Goal: Communication & Community: Answer question/provide support

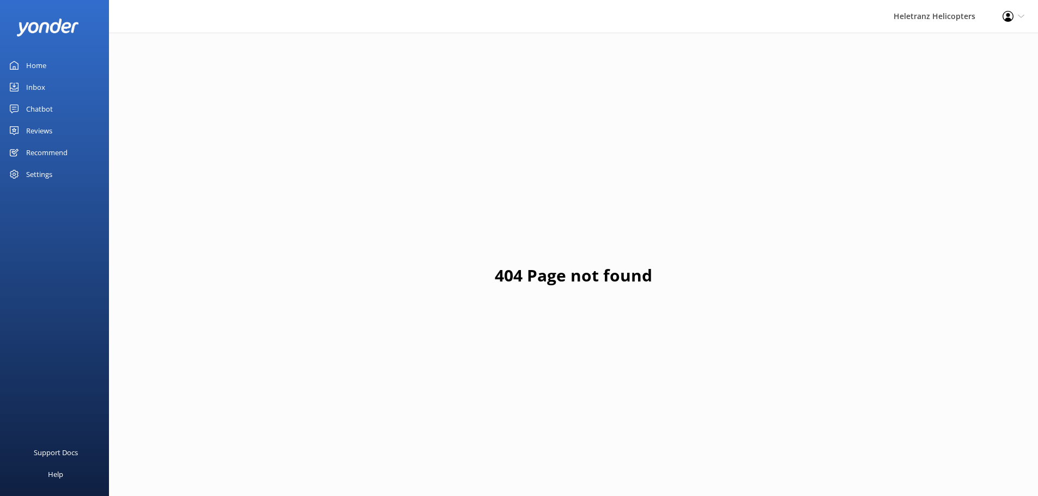
click at [27, 60] on div "Home" at bounding box center [36, 65] width 20 height 22
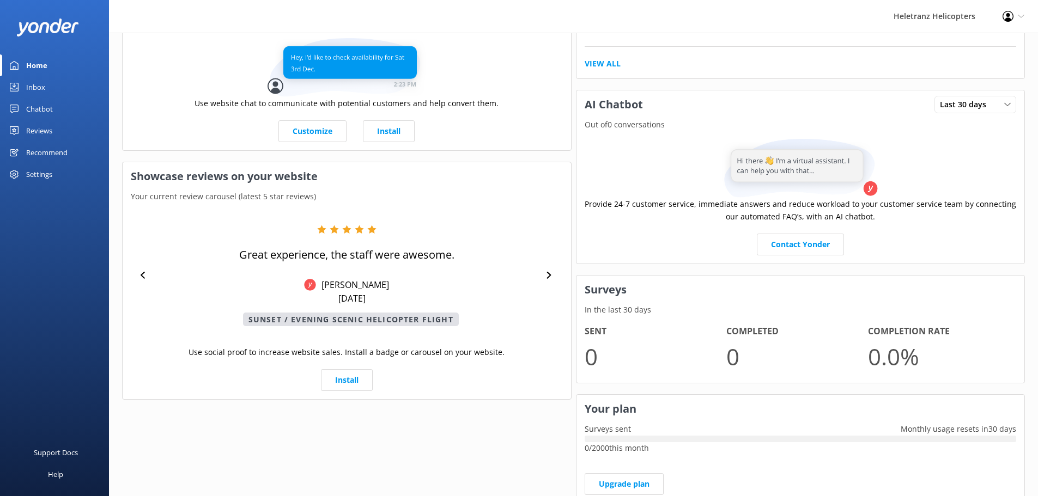
scroll to position [327, 0]
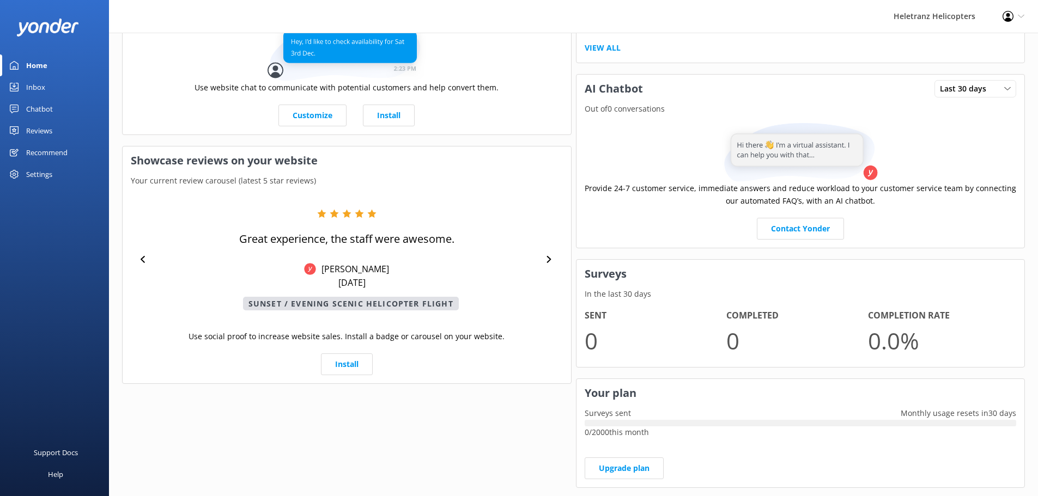
click at [56, 112] on link "Chatbot" at bounding box center [54, 109] width 109 height 22
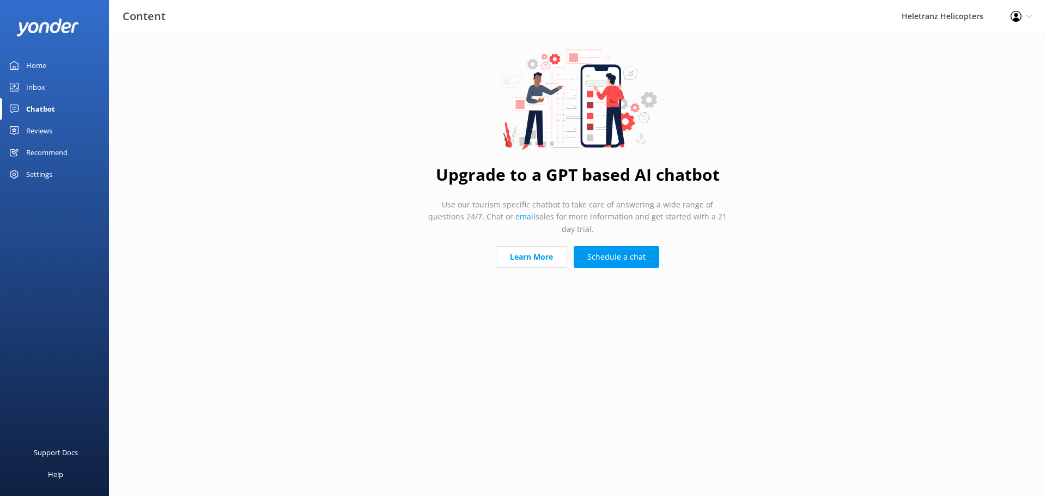
click at [62, 132] on link "Reviews" at bounding box center [54, 131] width 109 height 22
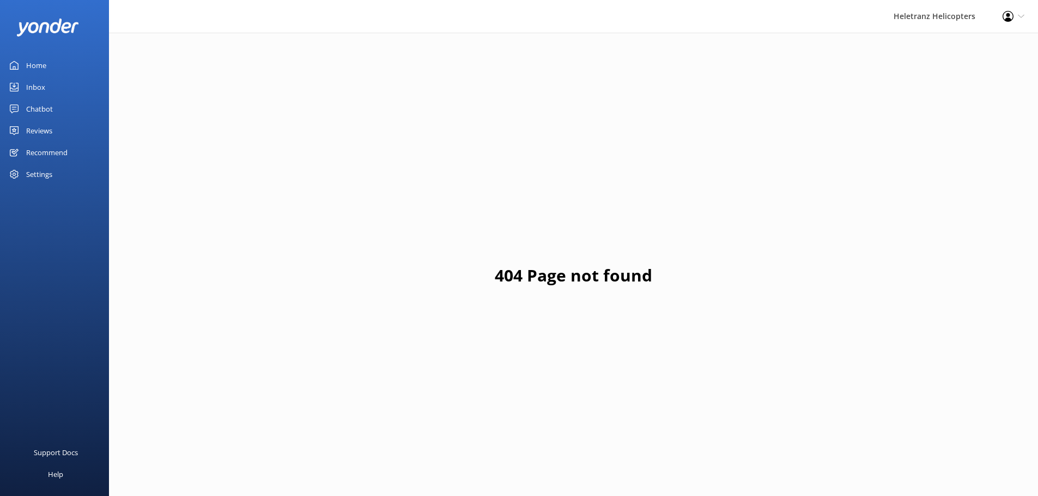
click at [51, 126] on div "Reviews" at bounding box center [39, 131] width 26 height 22
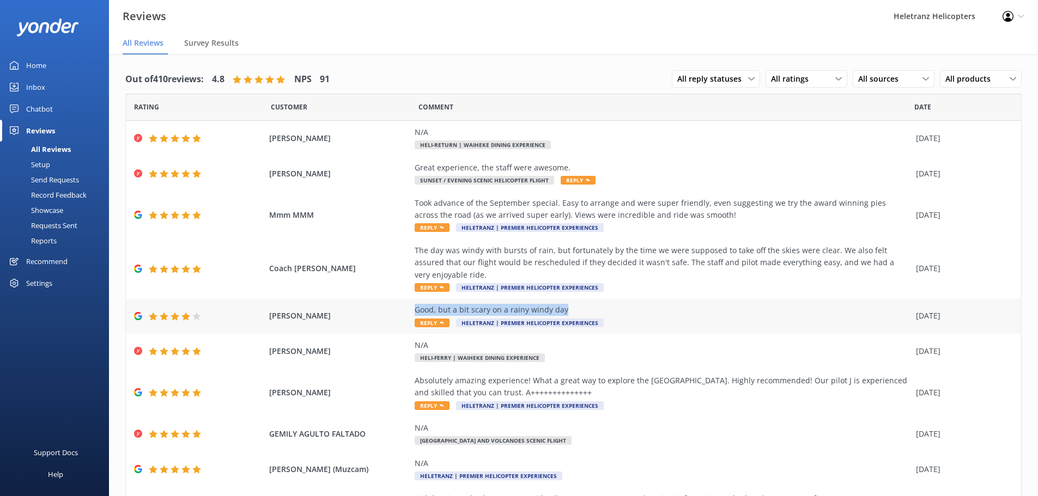
drag, startPoint x: 563, startPoint y: 307, endPoint x: 412, endPoint y: 309, distance: 151.5
click at [415, 309] on div "Good, but a bit scary on a rainy windy day" at bounding box center [663, 310] width 496 height 12
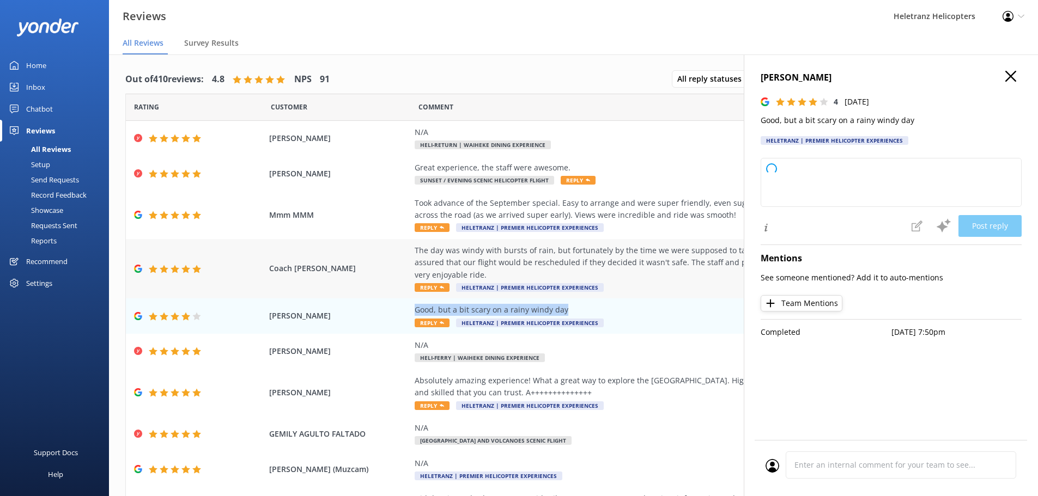
type textarea "Thank you for your feedback! We're glad you had a good experience overall. We a…"
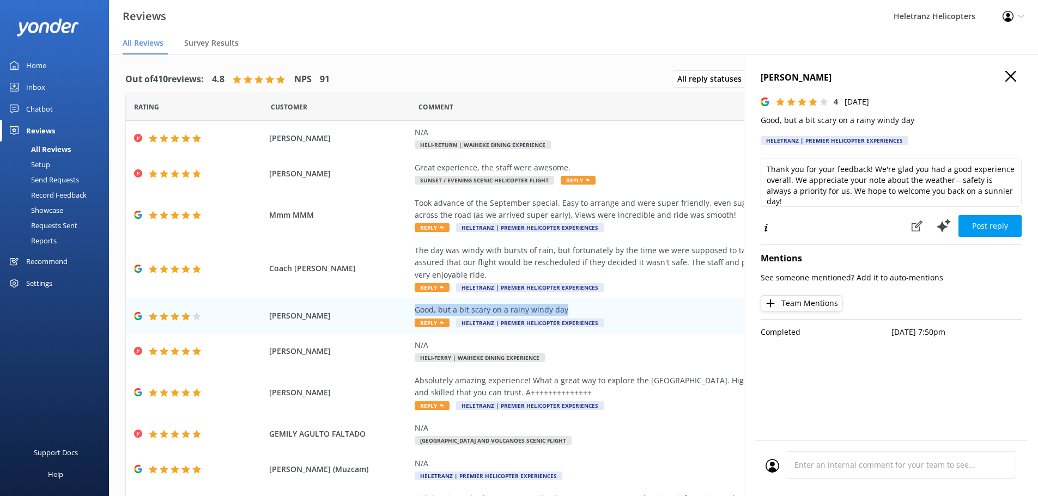
click at [1009, 71] on icon "button" at bounding box center [1010, 76] width 11 height 11
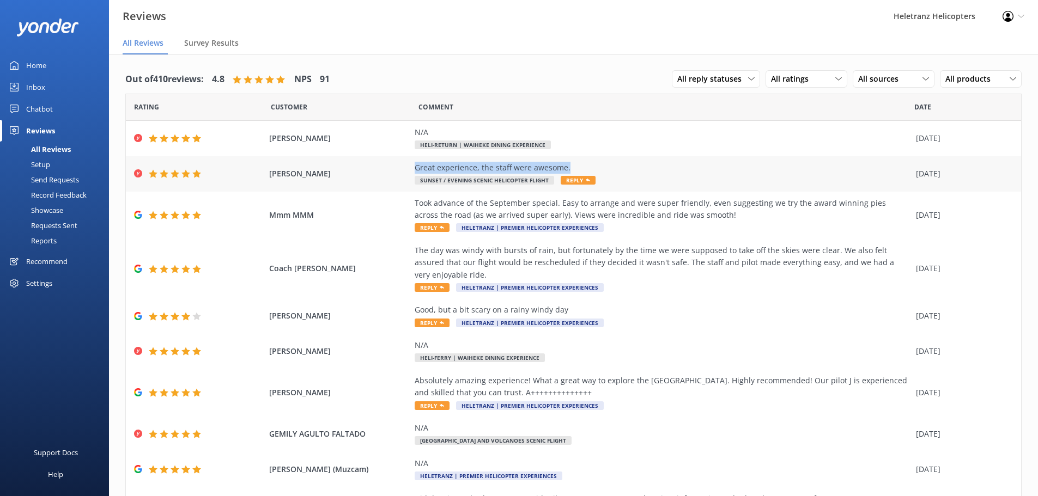
drag, startPoint x: 513, startPoint y: 168, endPoint x: 404, endPoint y: 170, distance: 108.5
click at [404, 169] on div "[PERSON_NAME] Great experience, the staff were awesome. Sunset / Evening Scenic…" at bounding box center [573, 173] width 895 height 35
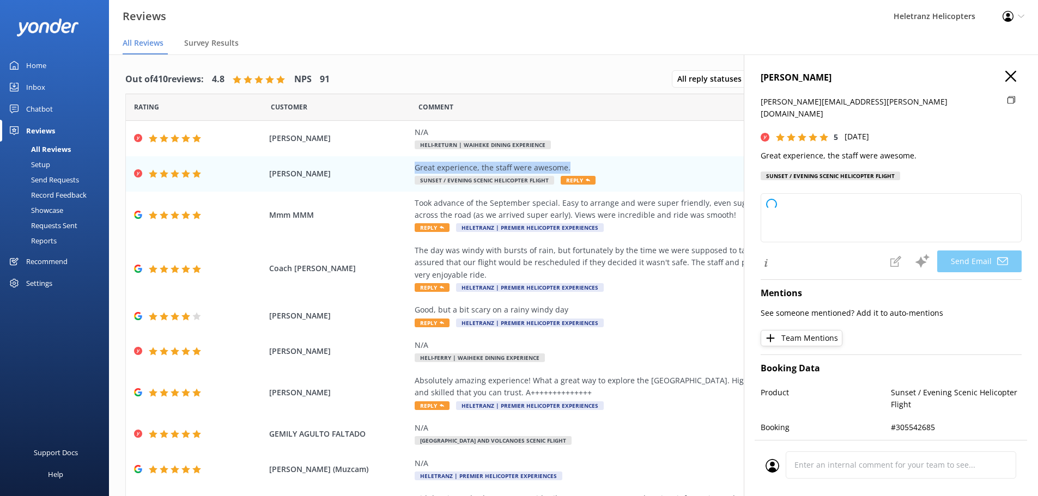
type textarea "Thank you so much, [PERSON_NAME]! We're thrilled to hear you had a great experi…"
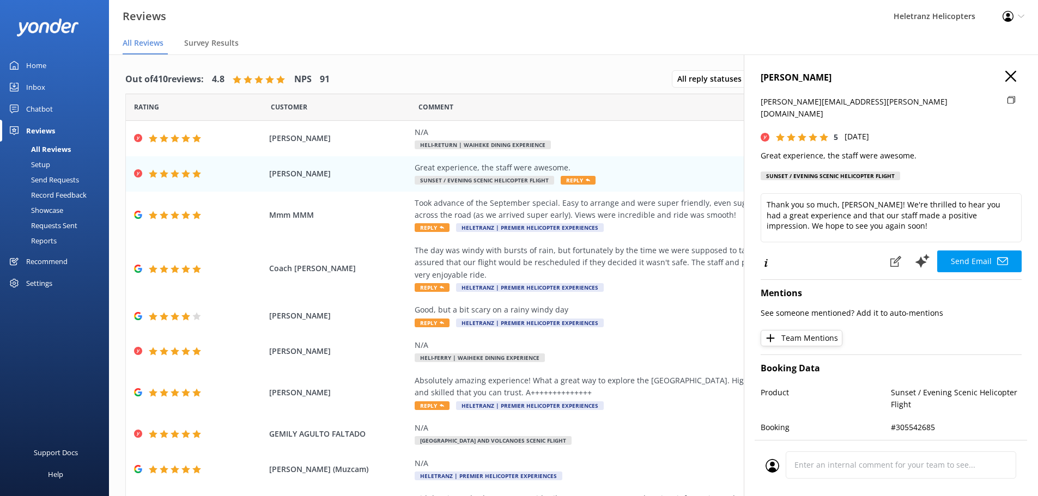
click at [997, 83] on h4 "[PERSON_NAME]" at bounding box center [891, 78] width 261 height 14
click at [1004, 69] on div "[PERSON_NAME] [PERSON_NAME][EMAIL_ADDRESS][PERSON_NAME][DOMAIN_NAME] 5 [DATE] G…" at bounding box center [891, 302] width 294 height 496
click at [1005, 71] on icon "button" at bounding box center [1010, 76] width 11 height 11
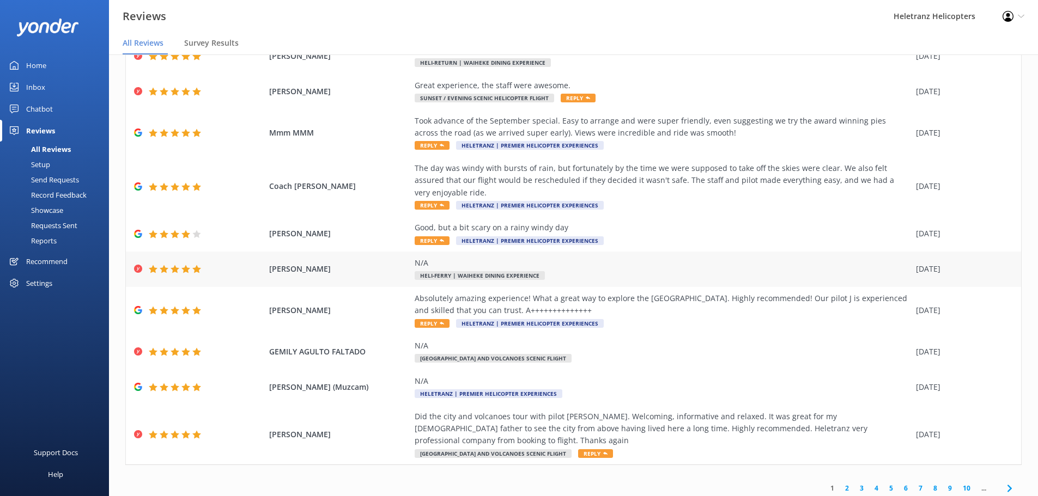
scroll to position [22, 0]
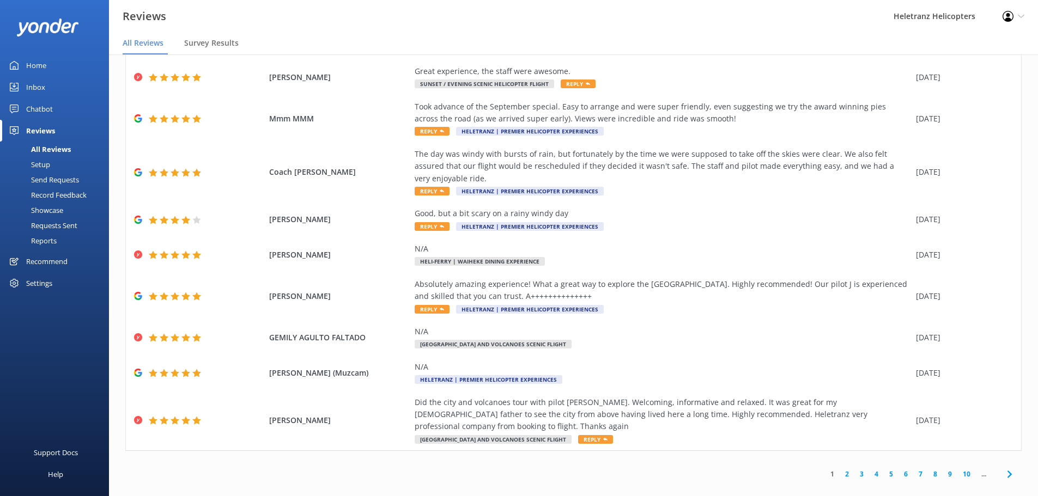
click at [840, 469] on link "2" at bounding box center [847, 474] width 15 height 10
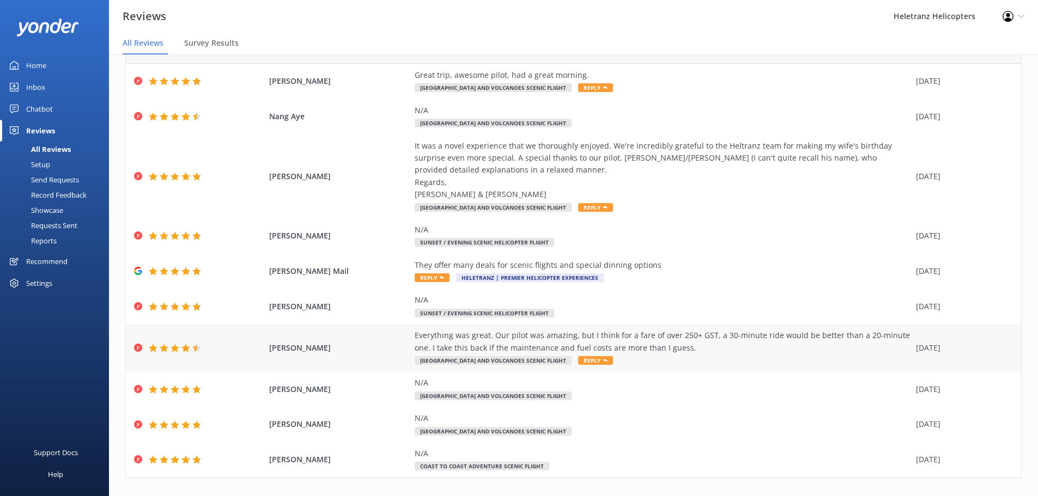
scroll to position [75, 0]
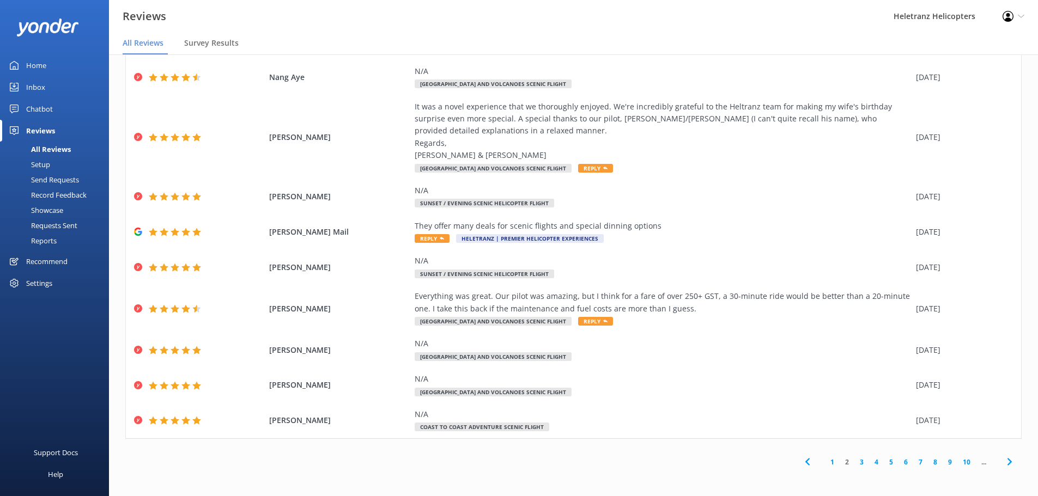
click at [855, 465] on link "3" at bounding box center [861, 462] width 15 height 10
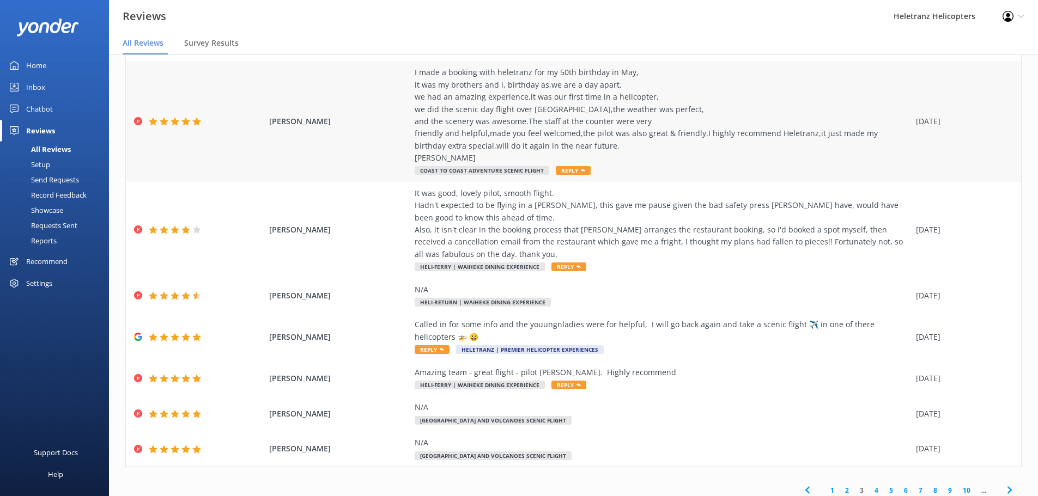
scroll to position [163, 0]
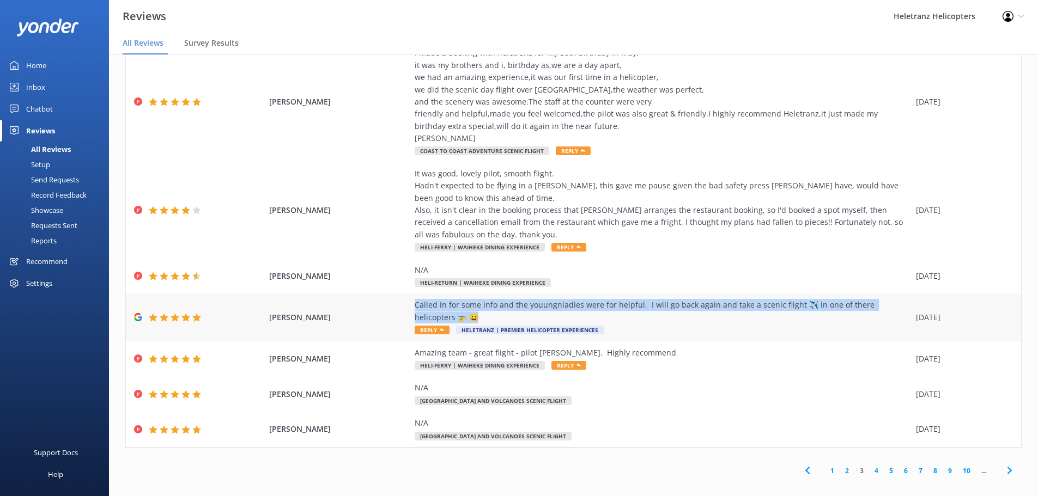
drag, startPoint x: 458, startPoint y: 315, endPoint x: 404, endPoint y: 297, distance: 57.4
click at [404, 297] on div "[PERSON_NAME] Called in for some info and the youungnladies were for helpful, I…" at bounding box center [573, 317] width 895 height 47
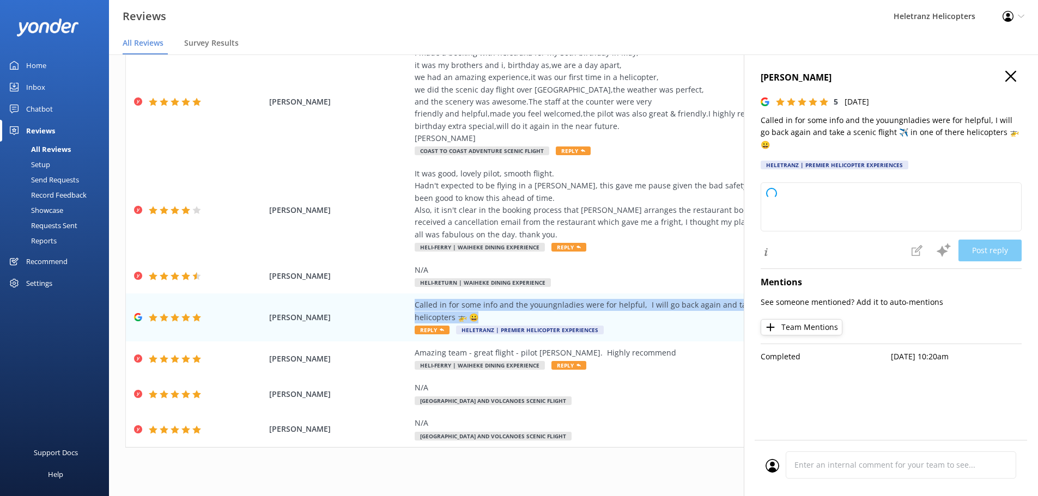
type textarea "Thank you so much for your kind words! We're delighted to hear our team was hel…"
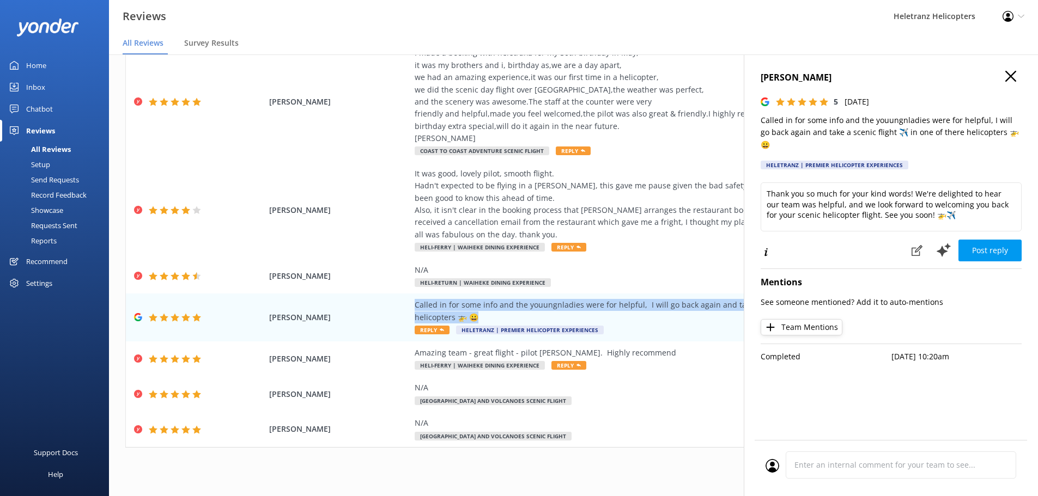
click at [1009, 72] on icon "button" at bounding box center [1010, 76] width 11 height 11
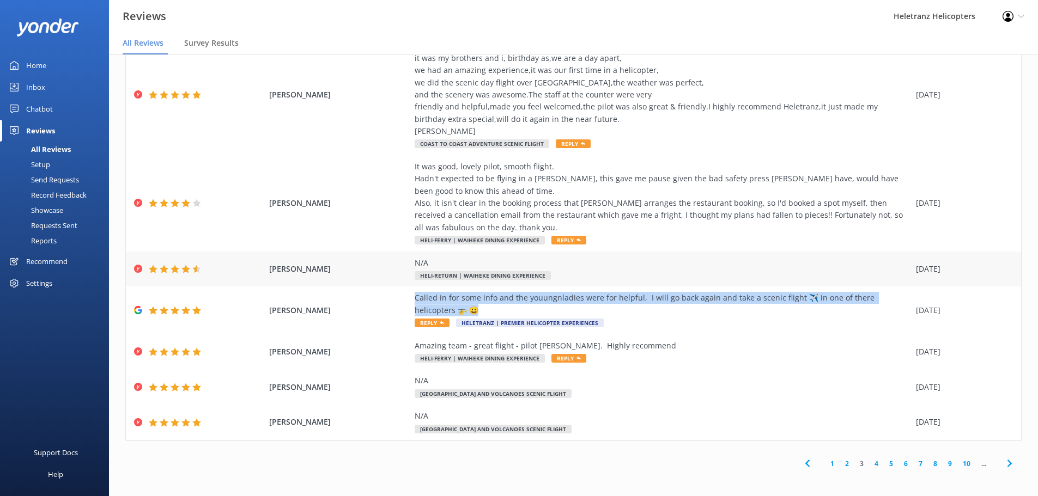
scroll to position [172, 0]
click at [870, 466] on link "4" at bounding box center [876, 462] width 15 height 10
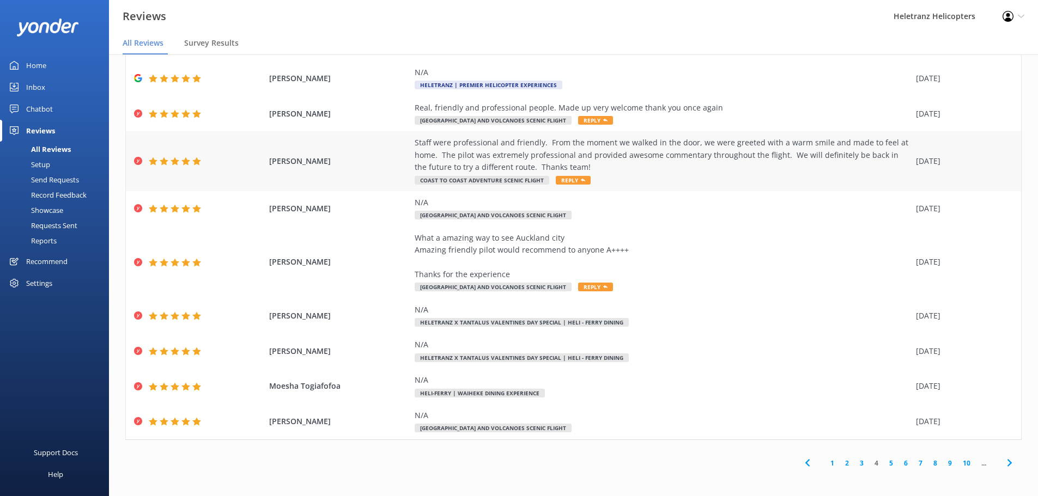
scroll to position [75, 0]
click at [884, 462] on link "5" at bounding box center [891, 462] width 15 height 10
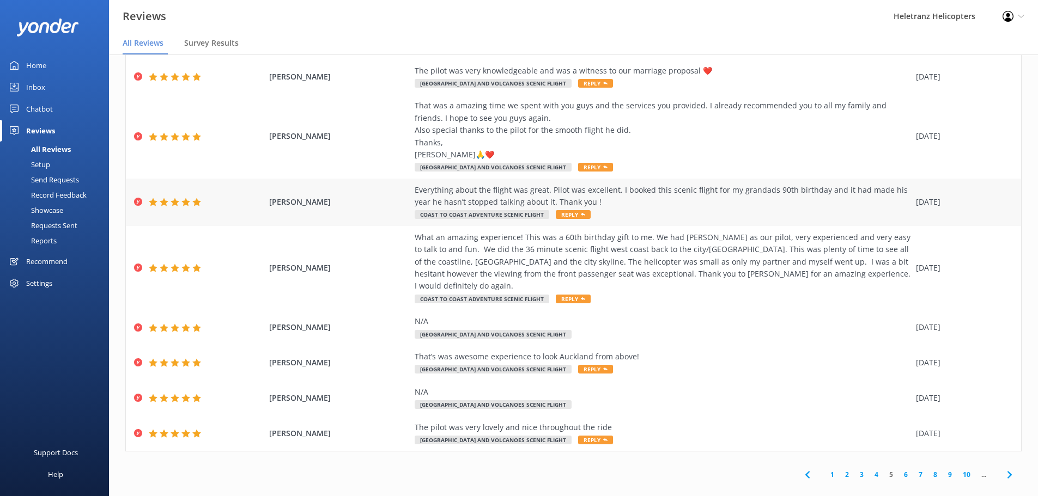
scroll to position [111, 0]
click at [901, 469] on link "6" at bounding box center [906, 474] width 15 height 10
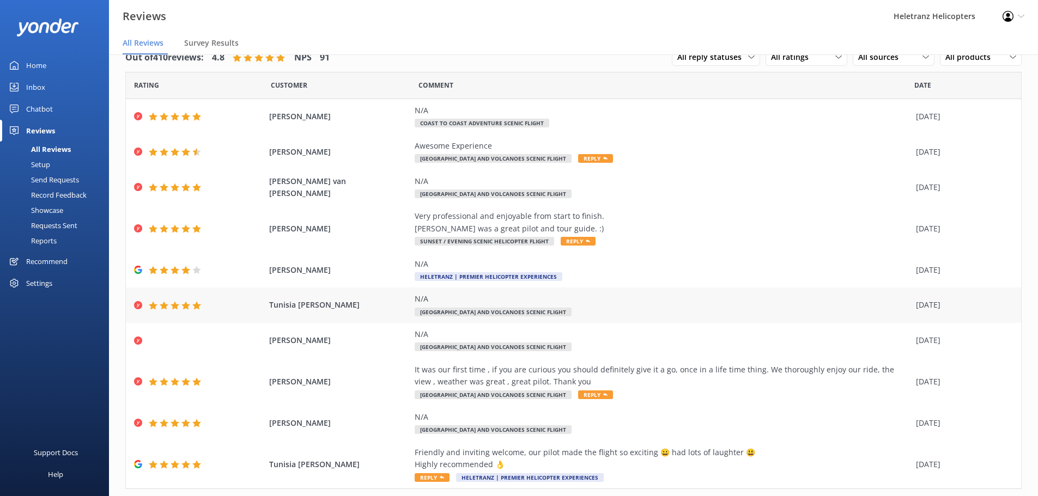
scroll to position [50, 0]
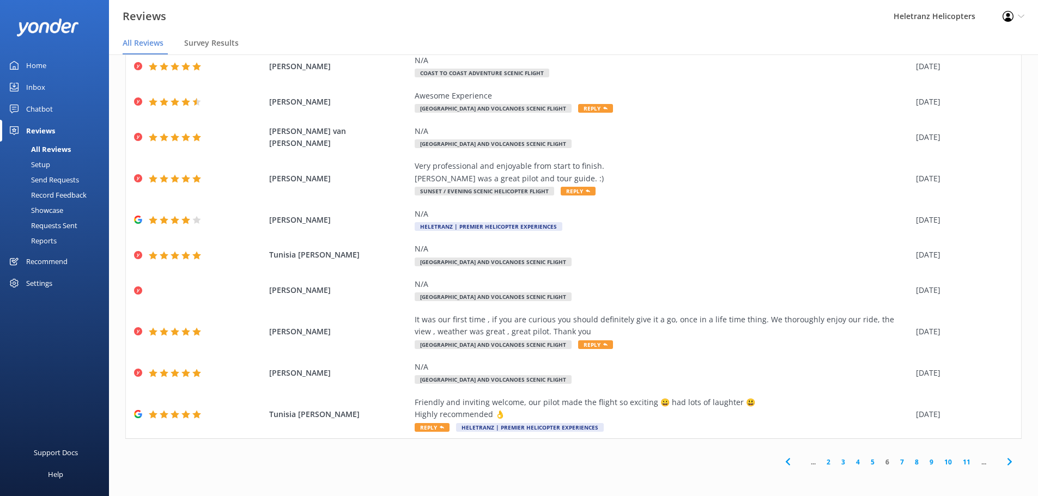
click at [896, 458] on link "7" at bounding box center [902, 462] width 15 height 10
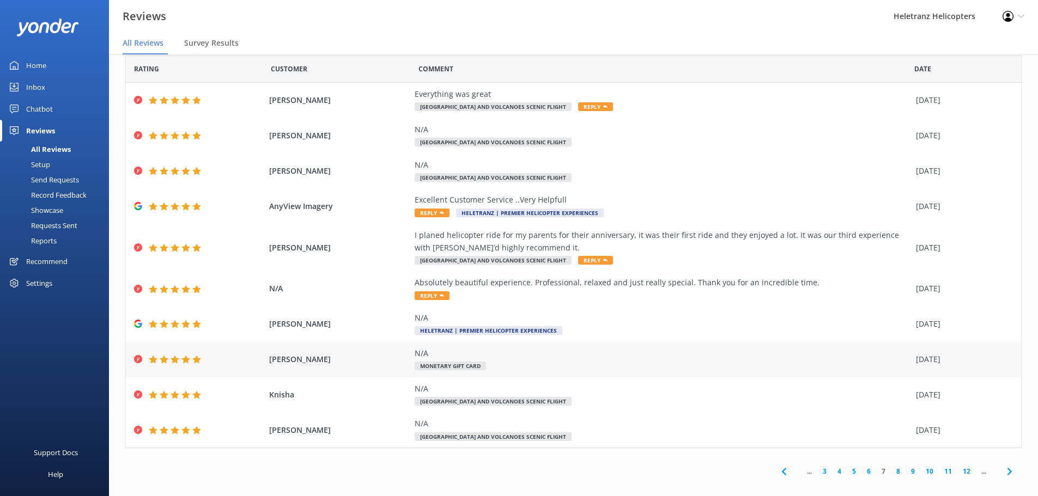
scroll to position [26, 0]
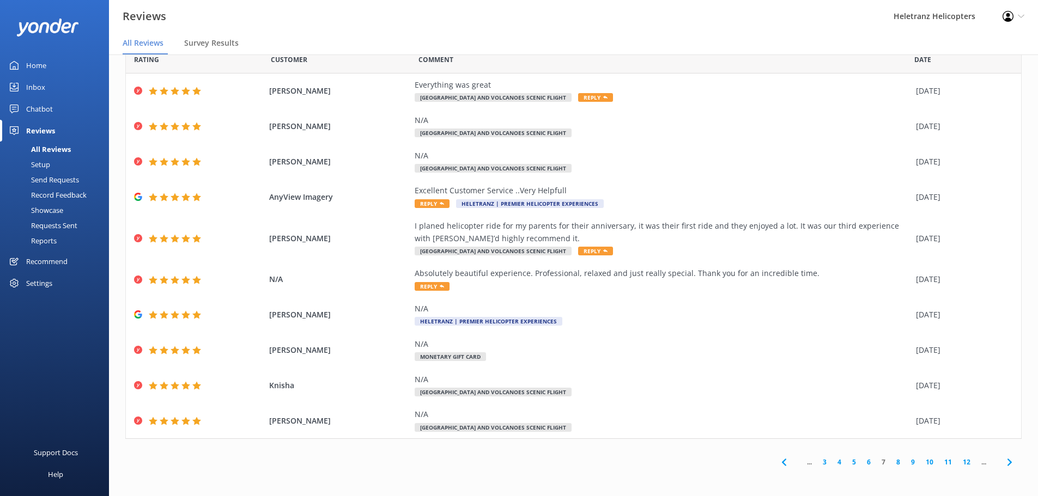
click at [891, 465] on link "8" at bounding box center [898, 462] width 15 height 10
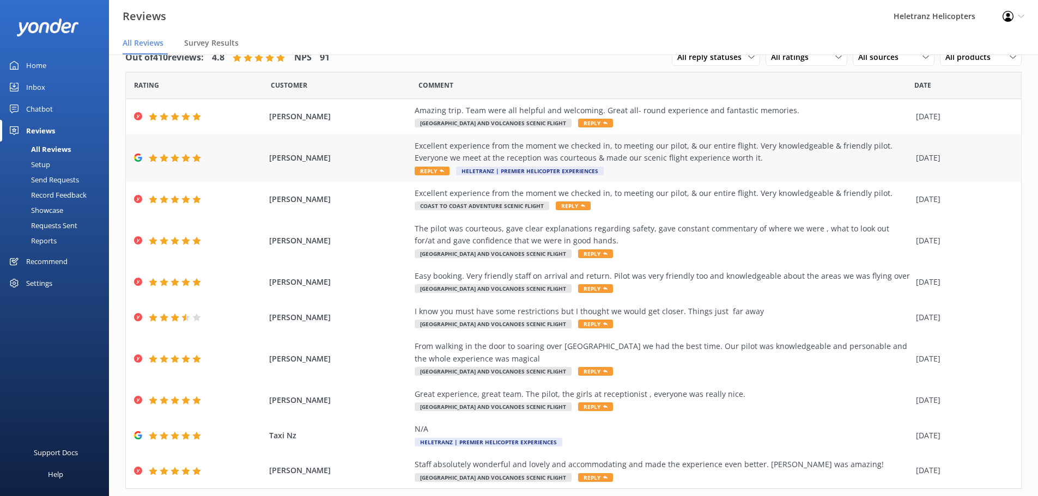
scroll to position [50, 0]
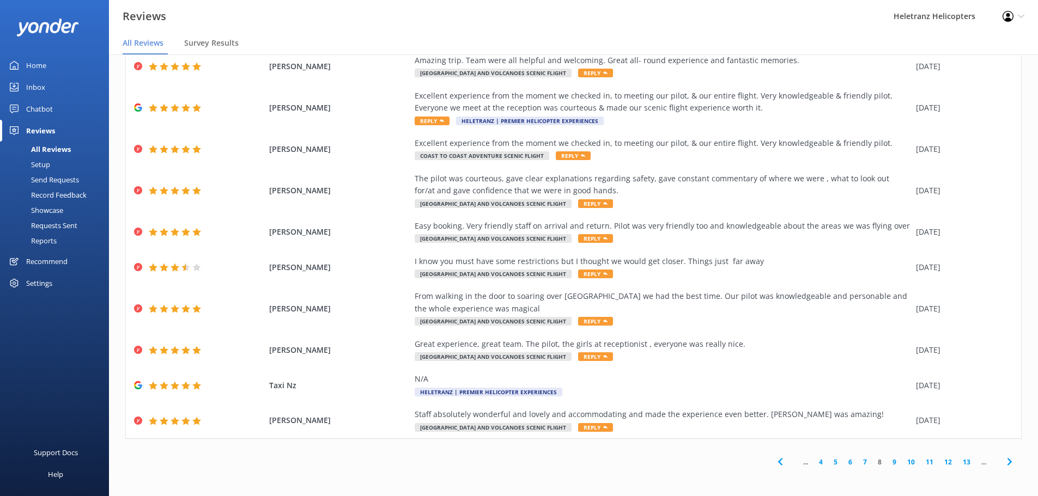
click at [887, 462] on link "9" at bounding box center [894, 462] width 15 height 10
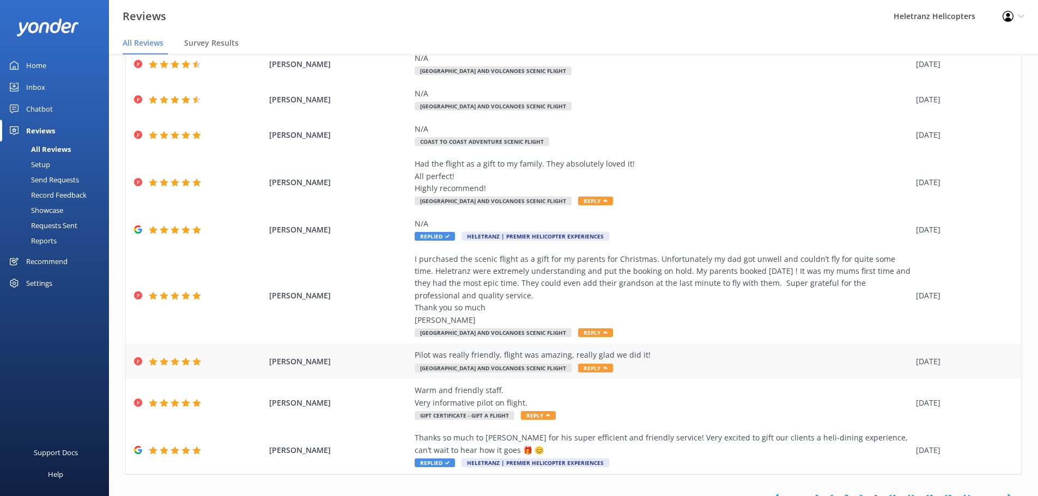
scroll to position [160, 0]
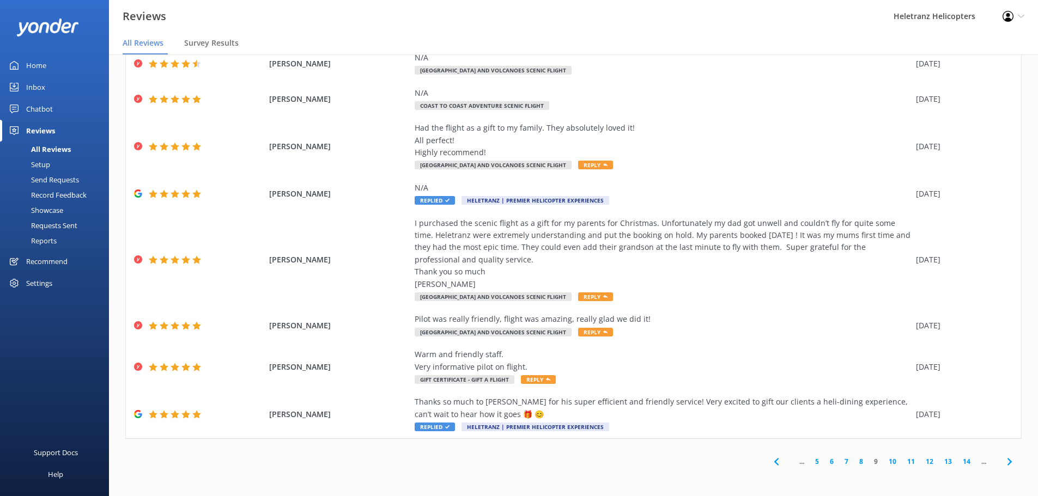
click at [886, 461] on link "10" at bounding box center [892, 462] width 19 height 10
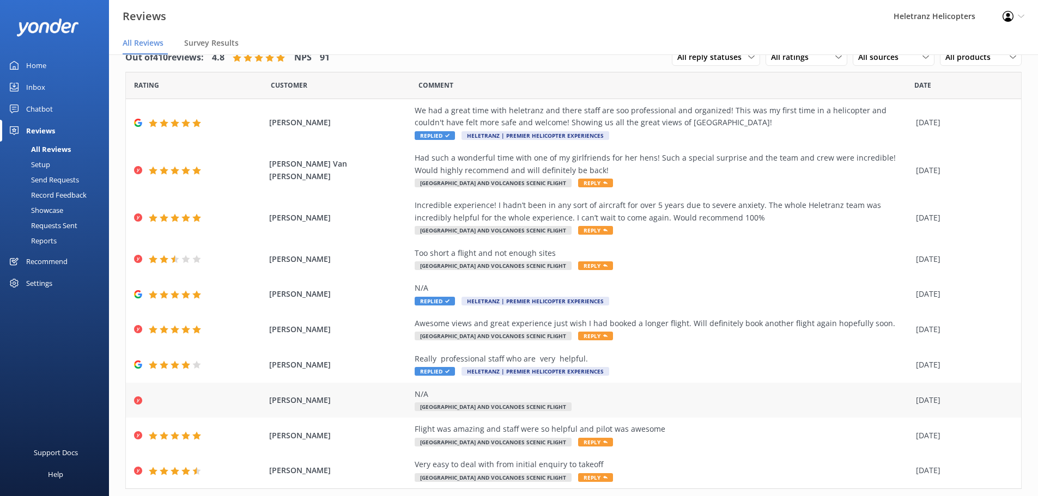
scroll to position [50, 0]
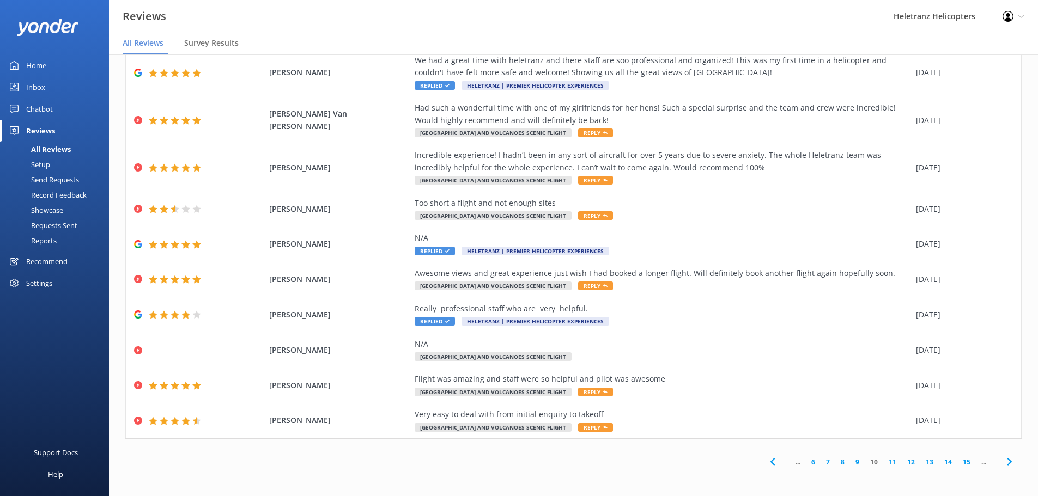
click at [883, 462] on link "11" at bounding box center [892, 462] width 19 height 10
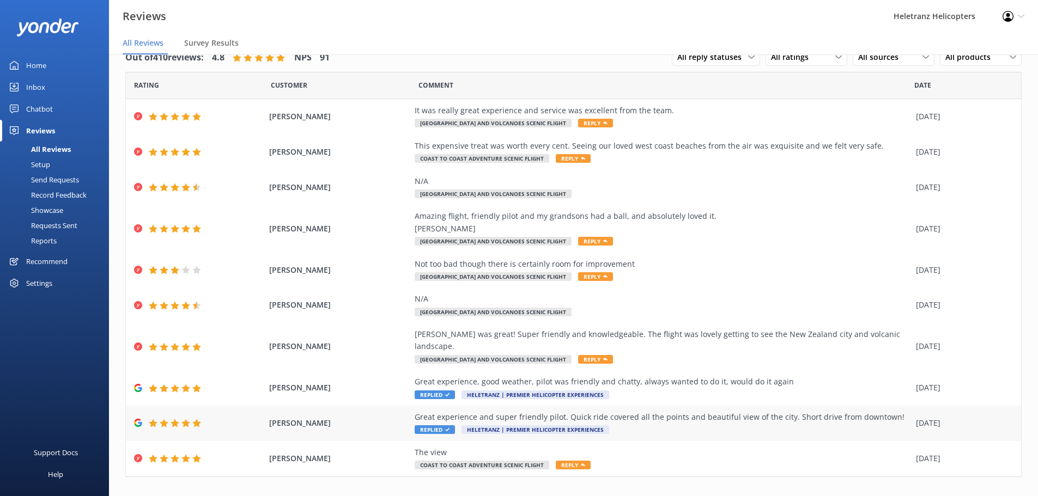
scroll to position [26, 0]
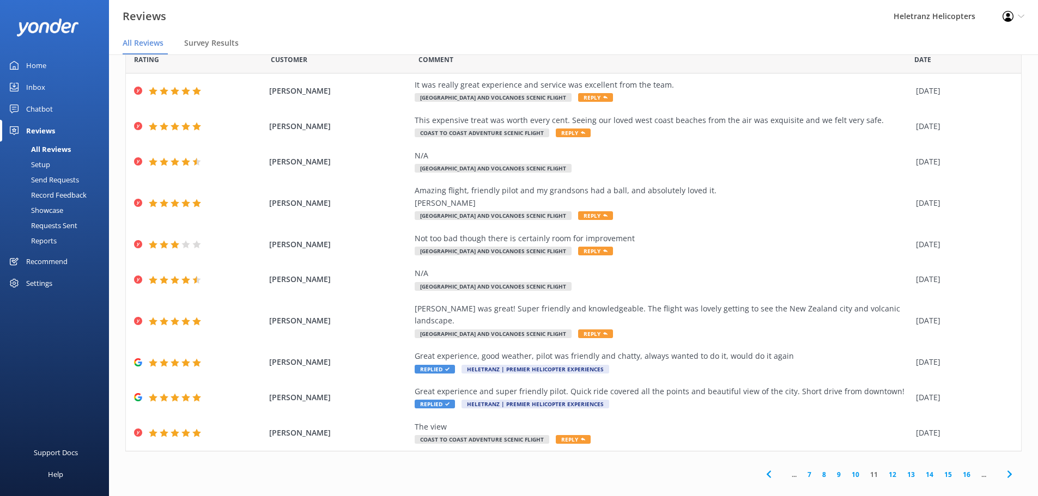
click at [883, 470] on link "12" at bounding box center [892, 475] width 19 height 10
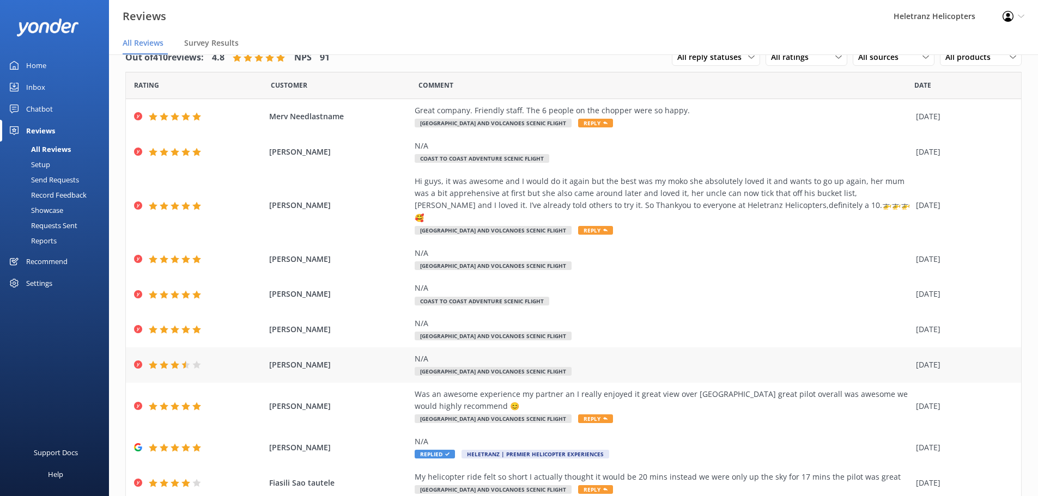
scroll to position [50, 0]
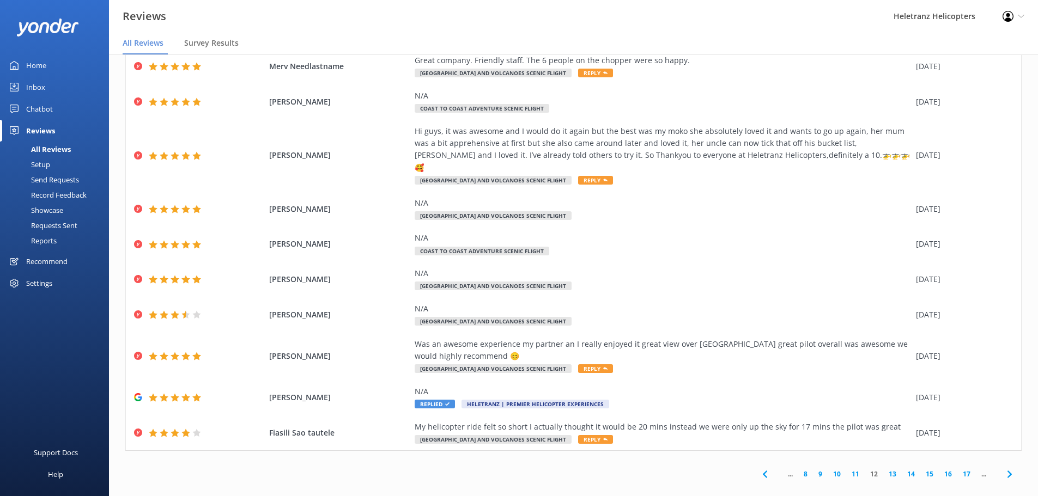
click at [884, 469] on link "13" at bounding box center [892, 474] width 19 height 10
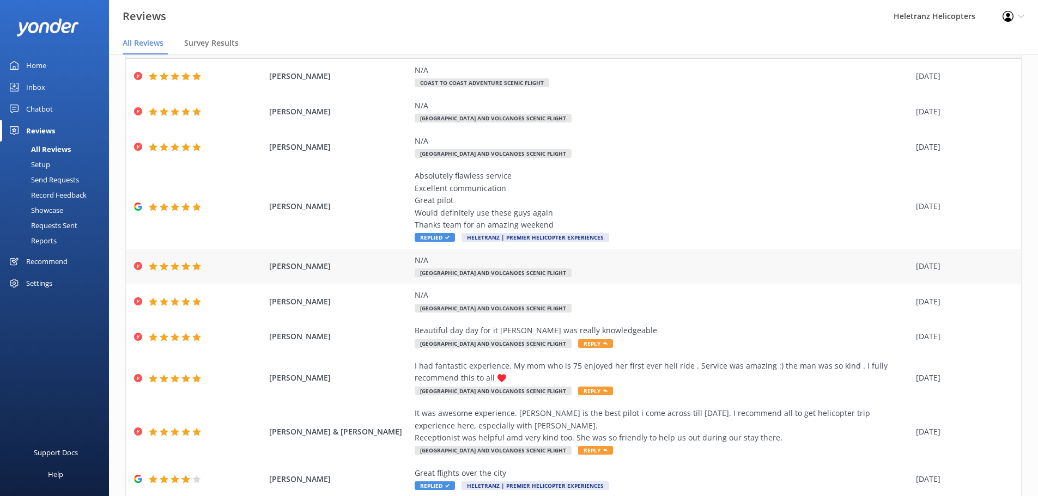
scroll to position [99, 0]
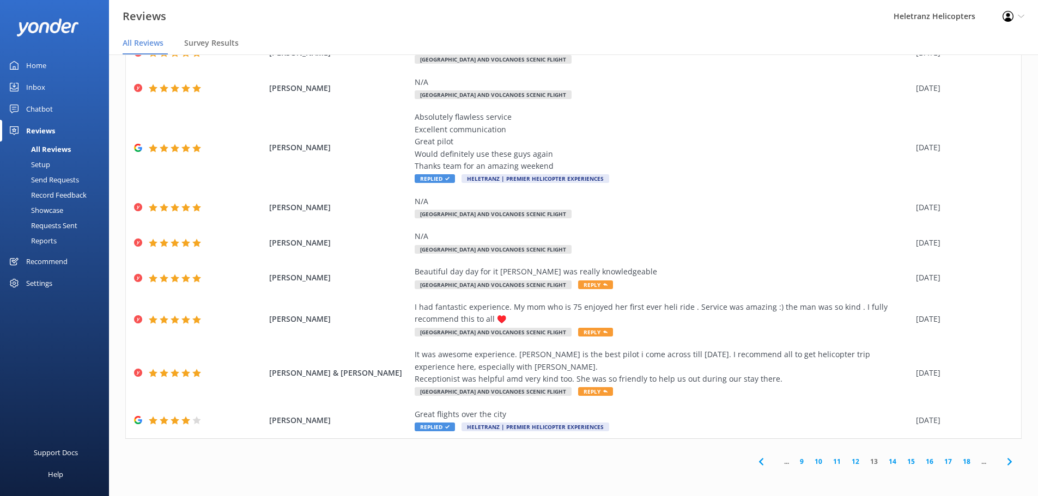
click at [883, 458] on link "14" at bounding box center [892, 462] width 19 height 10
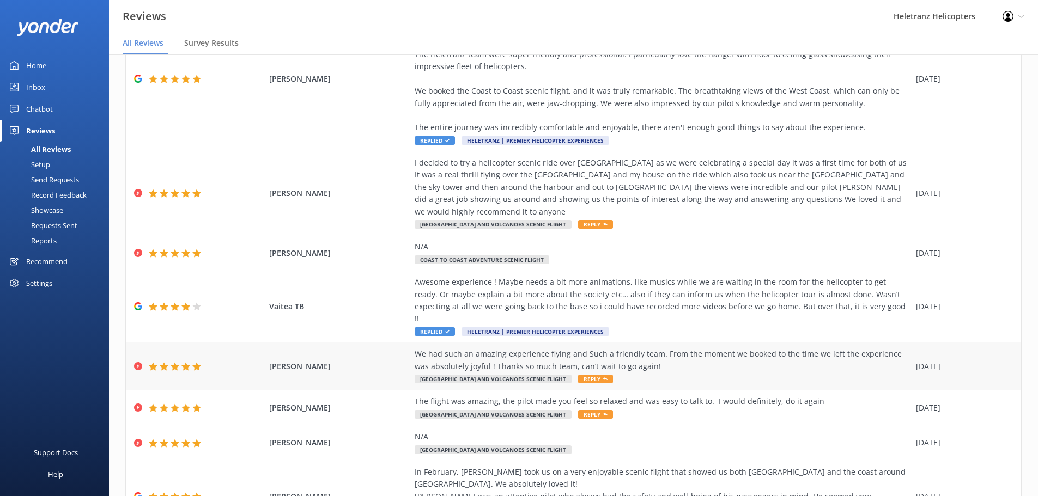
scroll to position [245, 0]
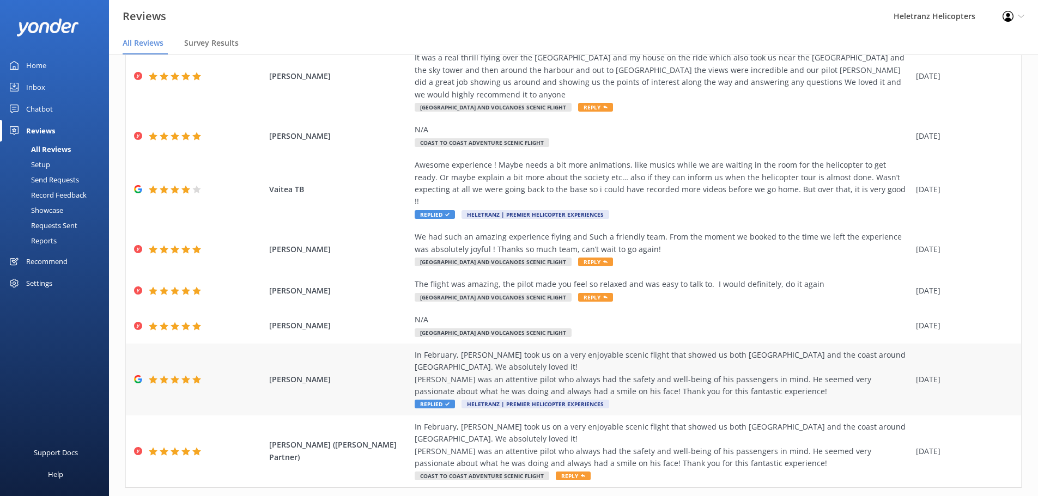
click at [727, 349] on div "In February, [PERSON_NAME] took us on a very enjoyable scenic flight that showe…" at bounding box center [663, 373] width 496 height 49
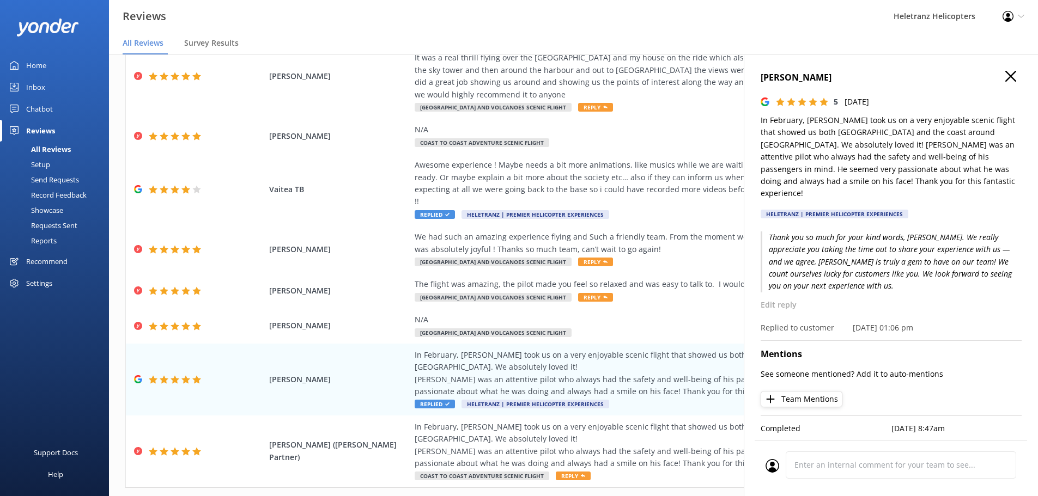
click at [1009, 74] on icon "button" at bounding box center [1010, 76] width 11 height 11
